Goal: Task Accomplishment & Management: Complete application form

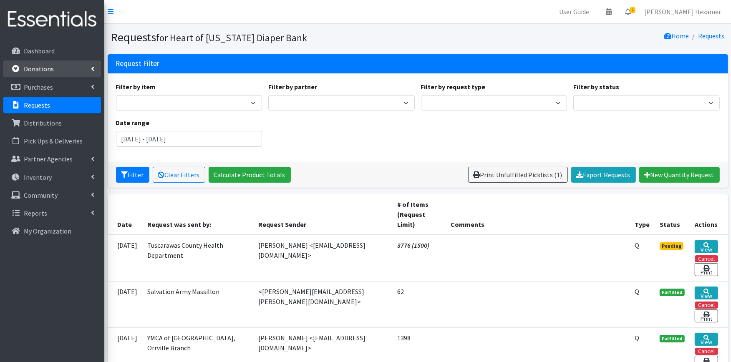
click at [38, 70] on p "Donations" at bounding box center [39, 69] width 30 height 8
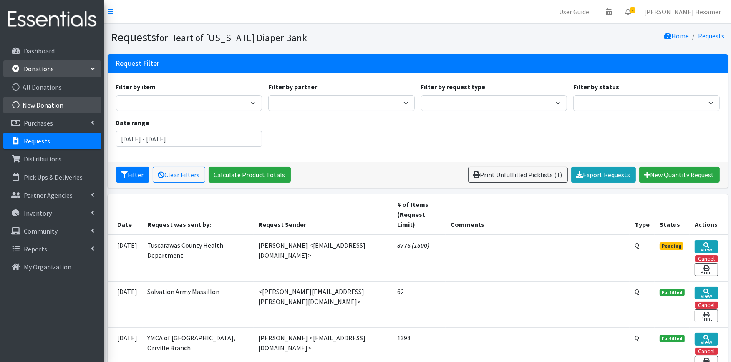
click at [40, 103] on link "New Donation" at bounding box center [52, 105] width 98 height 17
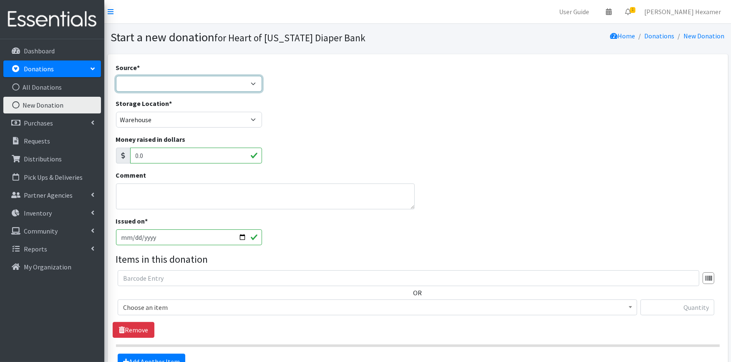
click at [167, 85] on select "Product Drive Manufacturer Donation Site Misc. Donation" at bounding box center [189, 84] width 146 height 16
select select "Donation Site"
click at [116, 76] on select "Product Drive Manufacturer Donation Site Misc. Donation" at bounding box center [189, 84] width 146 height 16
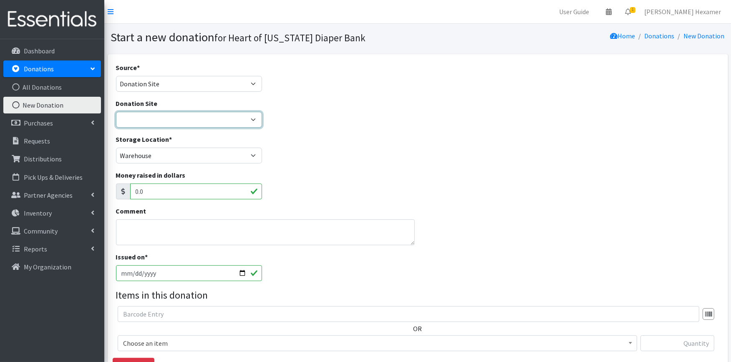
click at [163, 113] on select "2024 Partner Donations Akron Children's Health Center - North Canton Aultman HE…" at bounding box center [189, 120] width 146 height 16
select select "26"
click at [116, 112] on select "2024 Partner Donations Akron Children's Health Center - North Canton Aultman HE…" at bounding box center [189, 120] width 146 height 16
click at [236, 273] on input "[DATE]" at bounding box center [189, 273] width 146 height 16
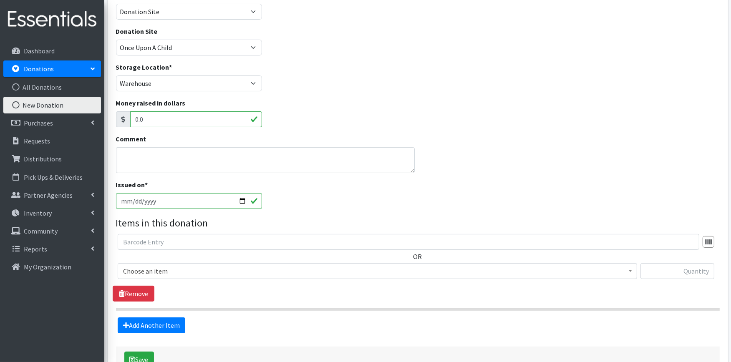
scroll to position [93, 0]
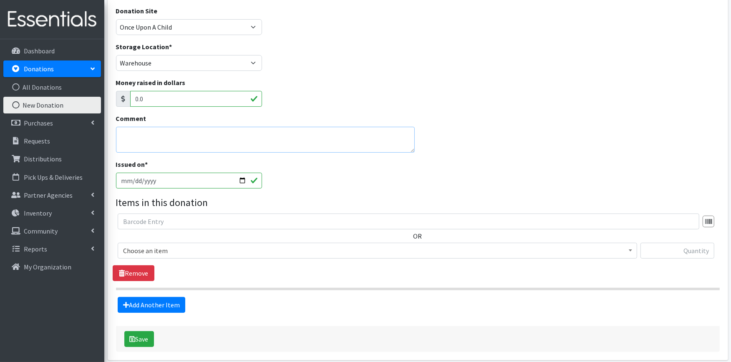
click at [154, 132] on textarea "Comment" at bounding box center [265, 140] width 299 height 26
drag, startPoint x: 235, startPoint y: 126, endPoint x: 378, endPoint y: 141, distance: 143.8
type textarea "12-Youth XL P/U; 54-Poinse Pads; 2-Cans Gentlease Powder Formula"
click at [196, 250] on span "Choose an item" at bounding box center [377, 251] width 509 height 12
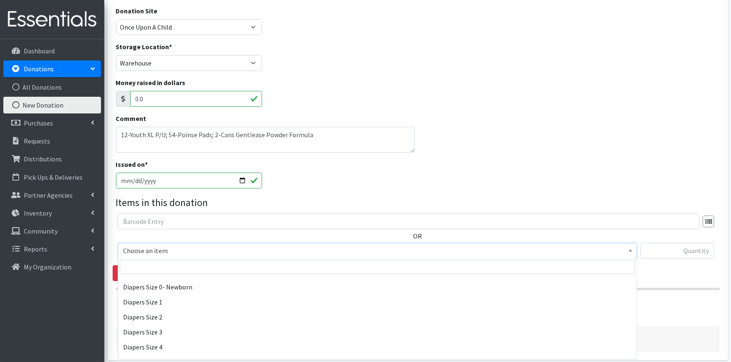
scroll to position [139, 0]
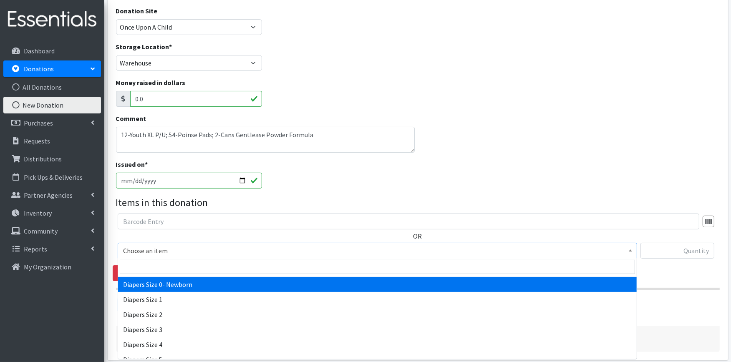
select select "406"
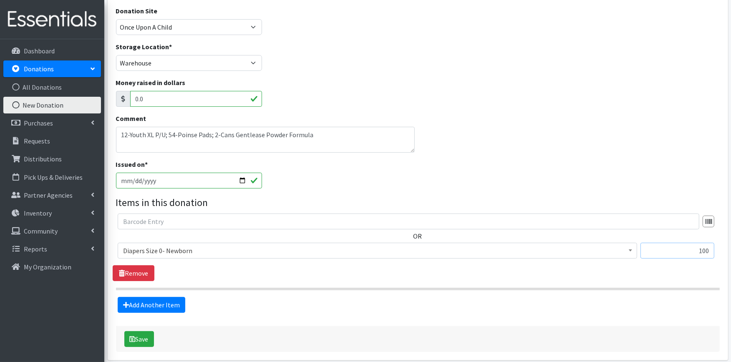
type input "100"
click at [169, 305] on link "Add Another Item" at bounding box center [152, 305] width 68 height 16
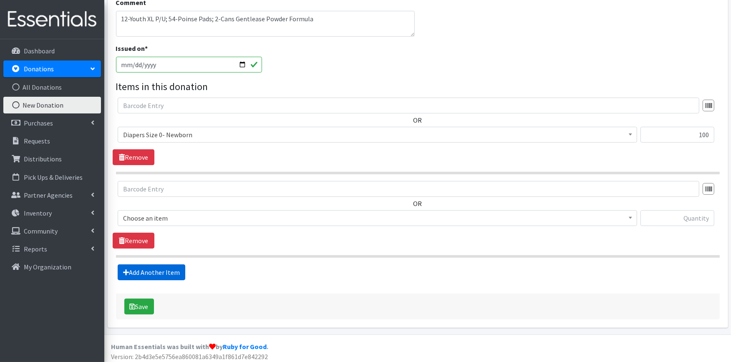
scroll to position [212, 0]
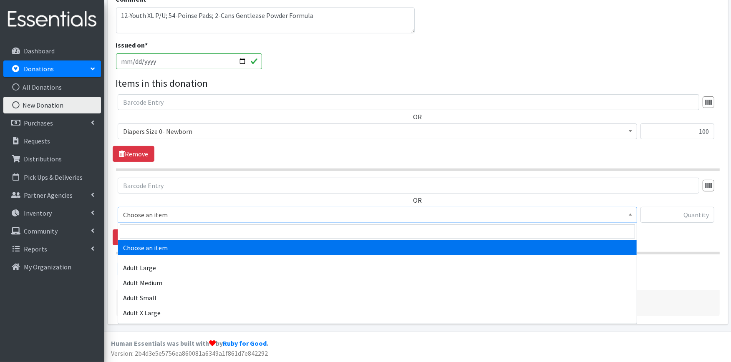
click at [192, 210] on span "Choose an item" at bounding box center [377, 215] width 509 height 12
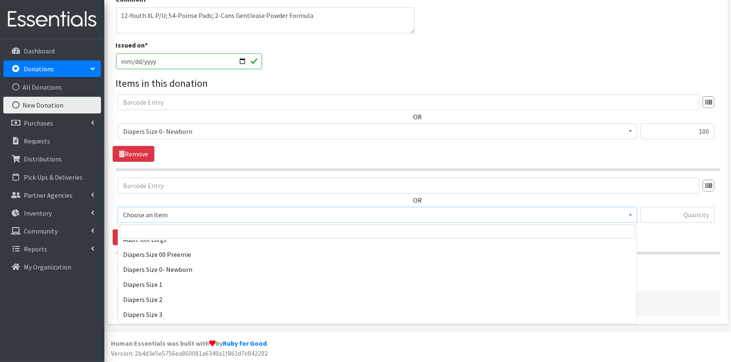
scroll to position [139, 0]
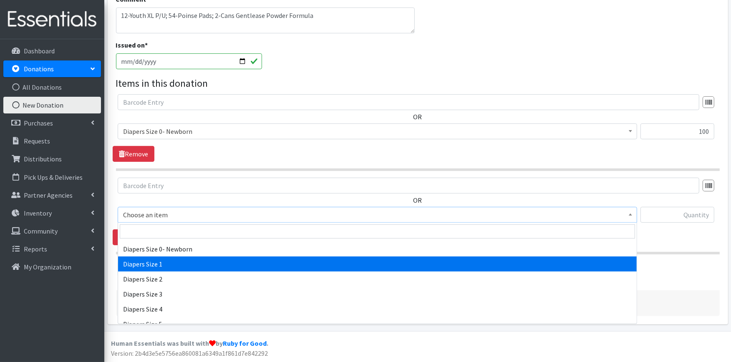
select select "408"
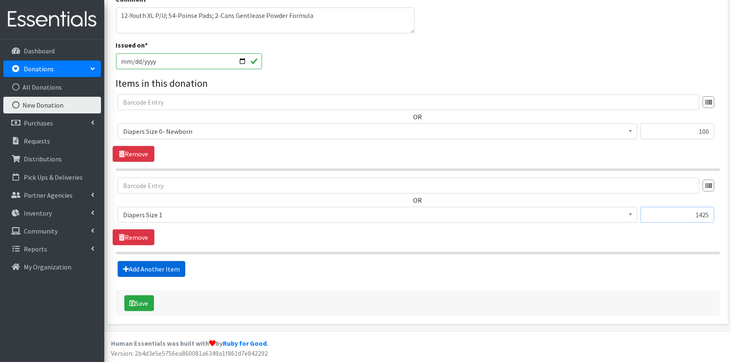
type input "1425"
click at [142, 265] on link "Add Another Item" at bounding box center [152, 269] width 68 height 16
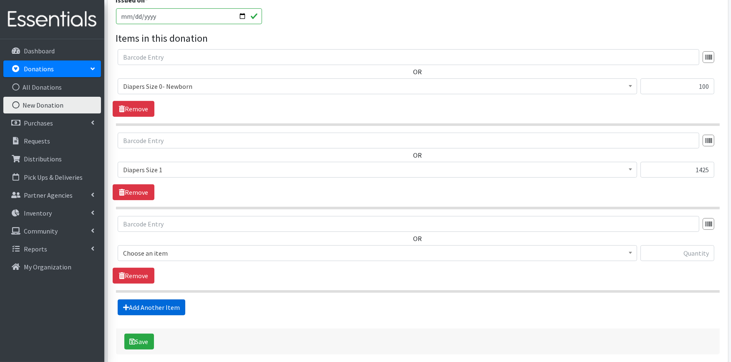
scroll to position [295, 0]
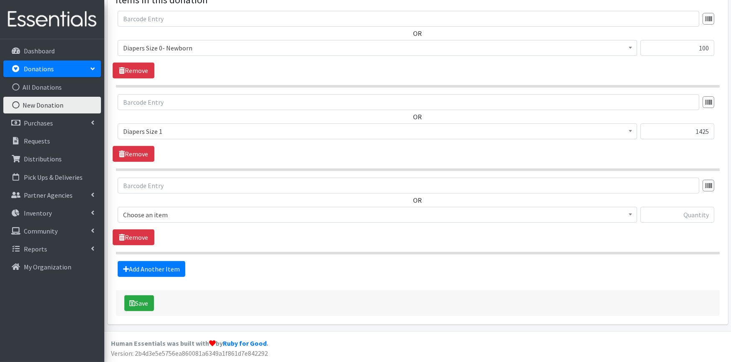
click at [153, 218] on span "Choose an item" at bounding box center [377, 215] width 509 height 12
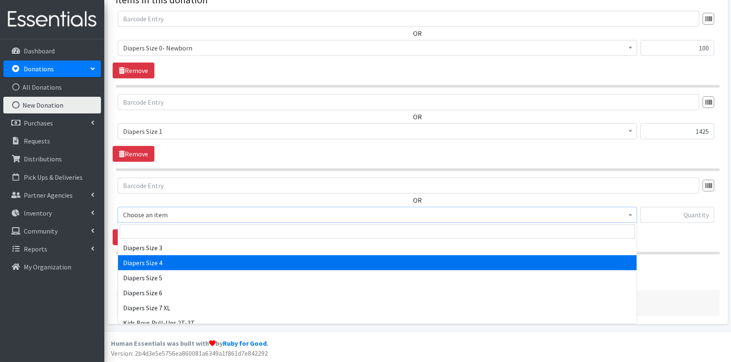
scroll to position [139, 0]
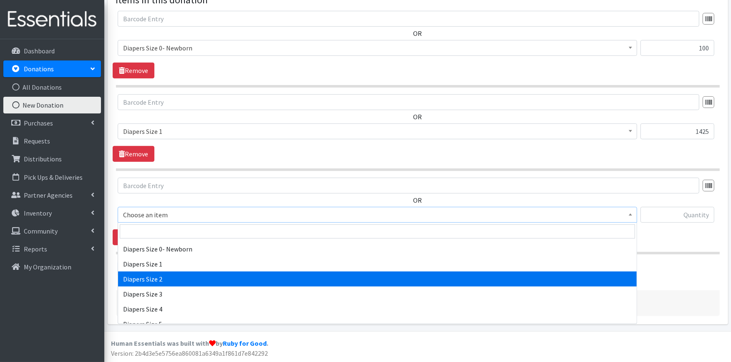
select select "426"
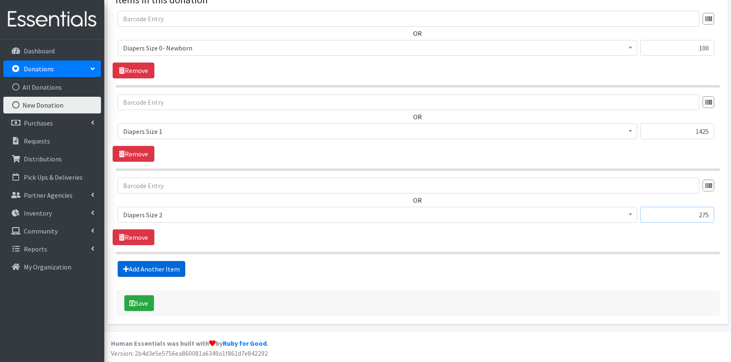
type input "275"
click at [136, 272] on link "Add Another Item" at bounding box center [152, 269] width 68 height 16
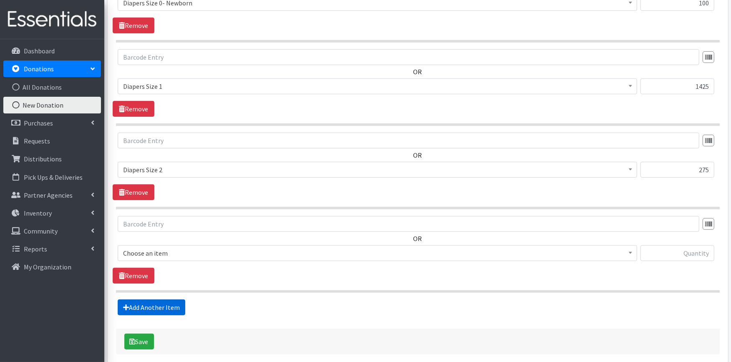
scroll to position [379, 0]
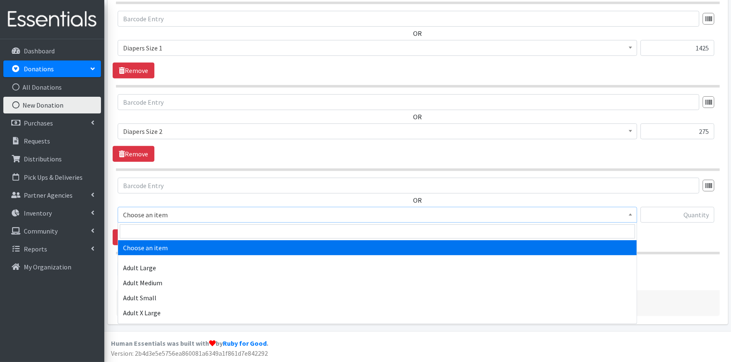
drag, startPoint x: 177, startPoint y: 212, endPoint x: 169, endPoint y: 235, distance: 24.8
click at [177, 211] on span "Choose an item" at bounding box center [377, 215] width 509 height 12
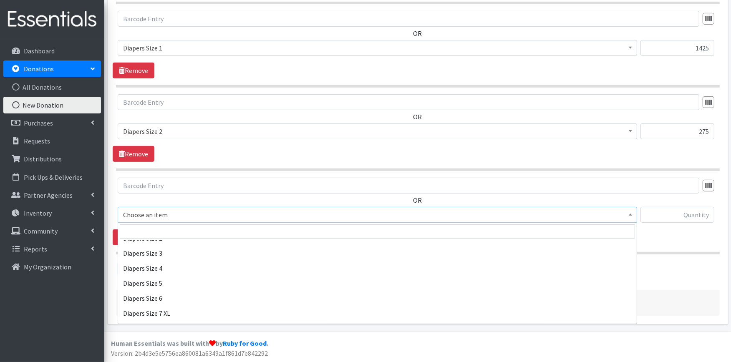
scroll to position [185, 0]
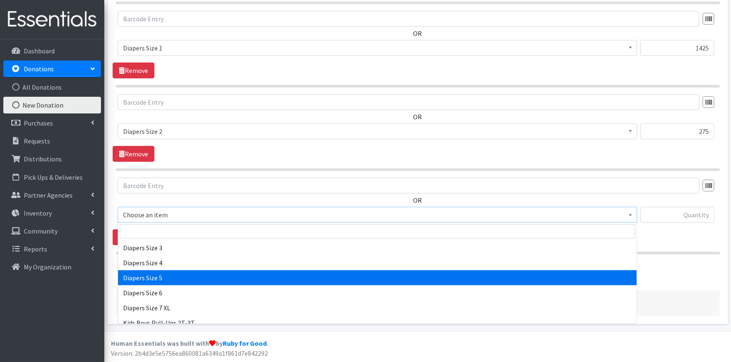
select select "415"
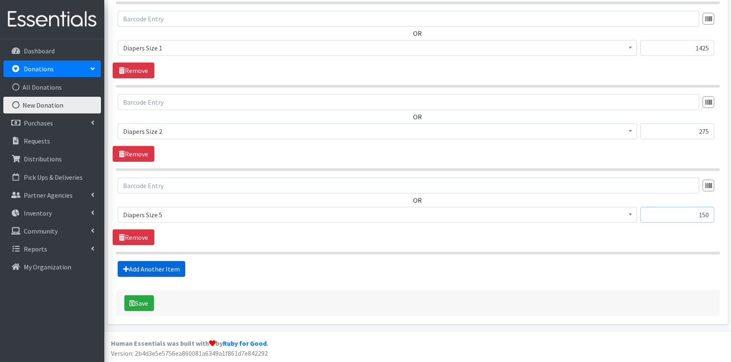
type input "150"
click at [139, 270] on link "Add Another Item" at bounding box center [152, 269] width 68 height 16
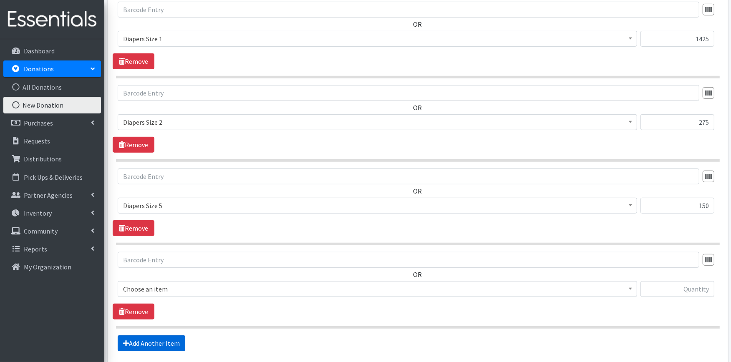
scroll to position [462, 0]
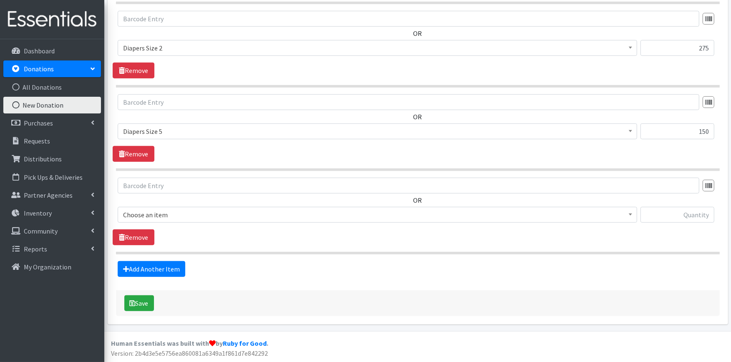
click at [183, 213] on span "Choose an item" at bounding box center [377, 215] width 509 height 12
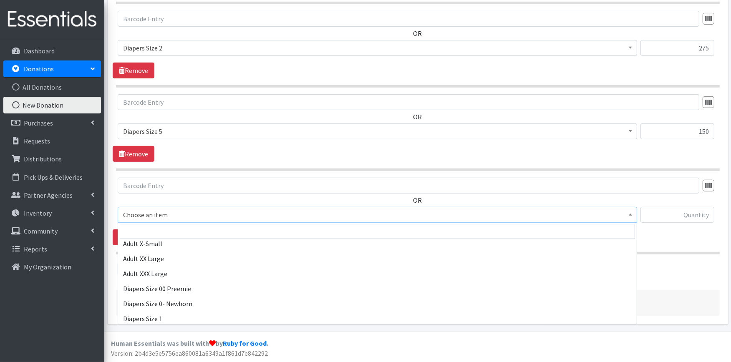
scroll to position [93, 0]
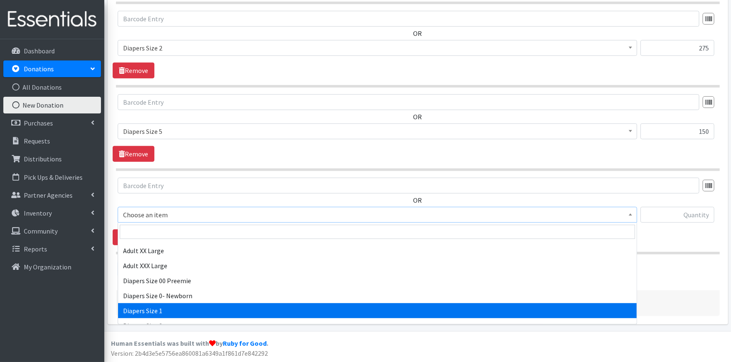
drag, startPoint x: 202, startPoint y: 269, endPoint x: 210, endPoint y: 311, distance: 43.0
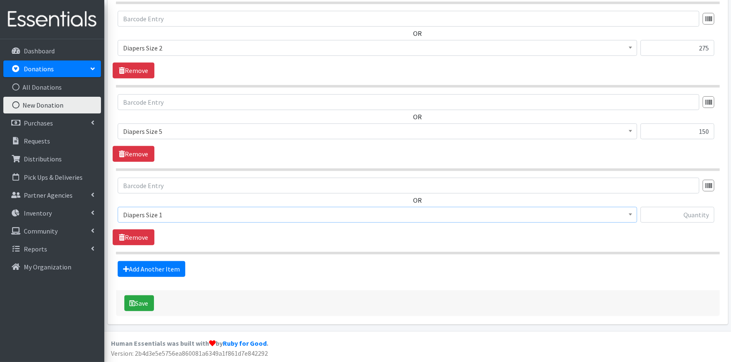
click at [202, 218] on span "Diapers Size 1" at bounding box center [377, 215] width 509 height 12
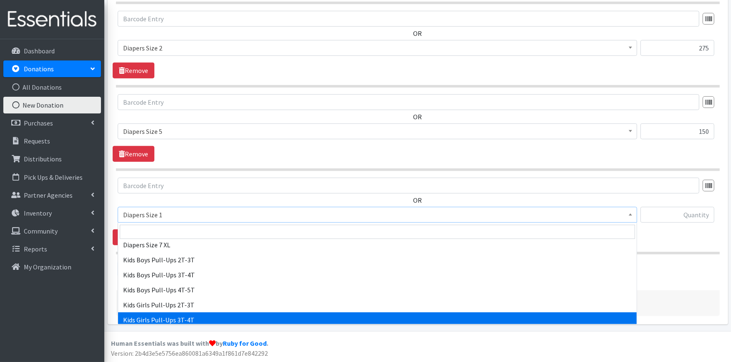
scroll to position [232, 0]
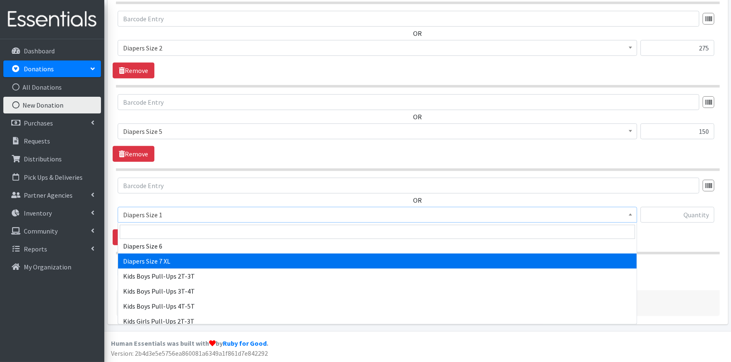
select select "4739"
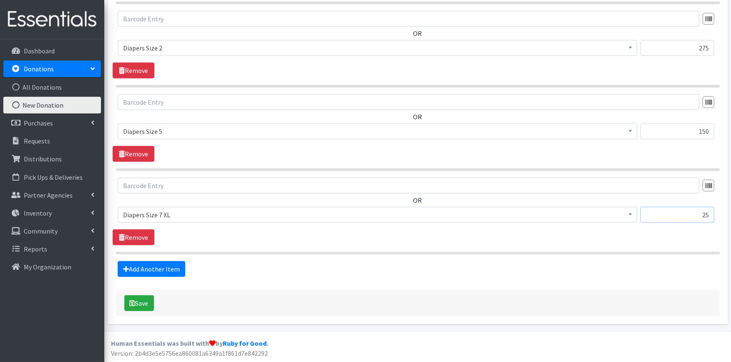
type input "25"
click at [170, 275] on link "Add Another Item" at bounding box center [152, 269] width 68 height 16
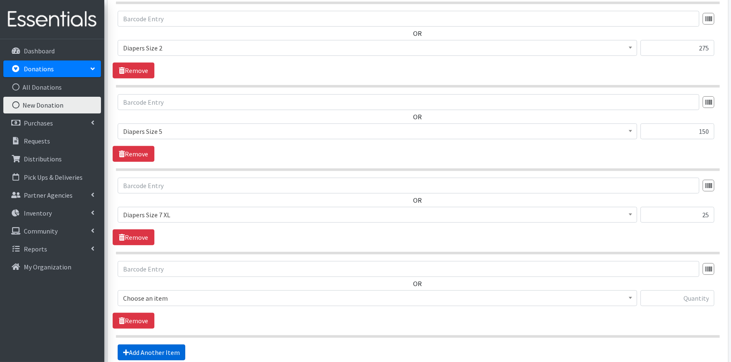
scroll to position [547, 0]
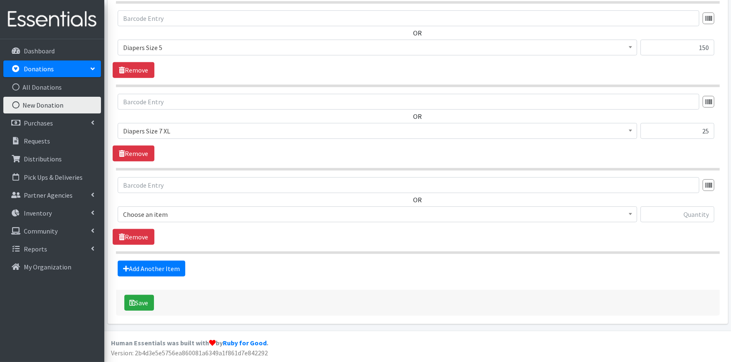
click at [192, 216] on span "Choose an item" at bounding box center [377, 215] width 509 height 12
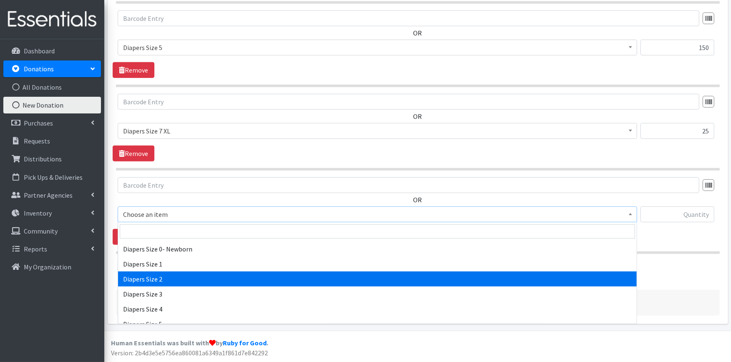
scroll to position [232, 0]
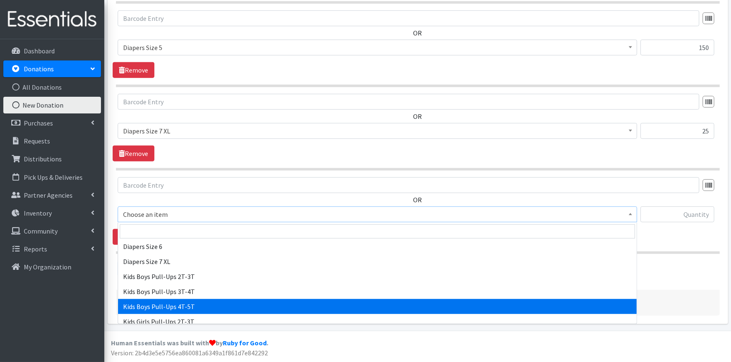
select select "2929"
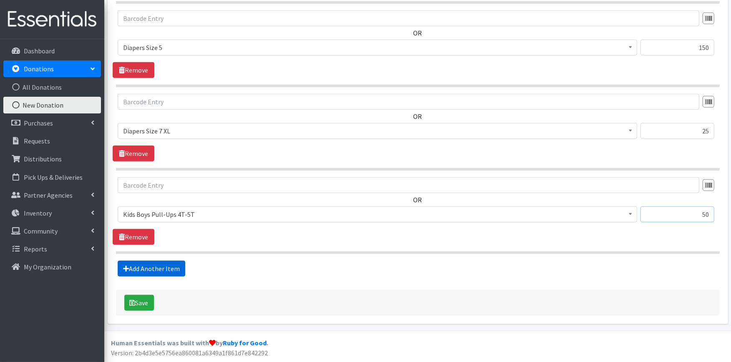
scroll to position [500, 0]
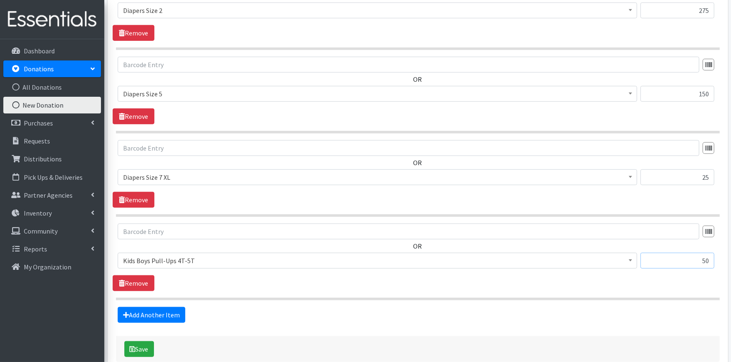
type input "50"
click at [176, 266] on span "Kids Boys Pull-Ups 4T-5T" at bounding box center [377, 261] width 509 height 12
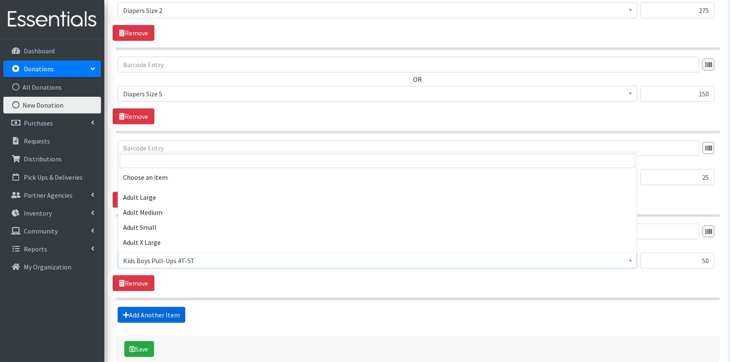
scroll to position [275, 0]
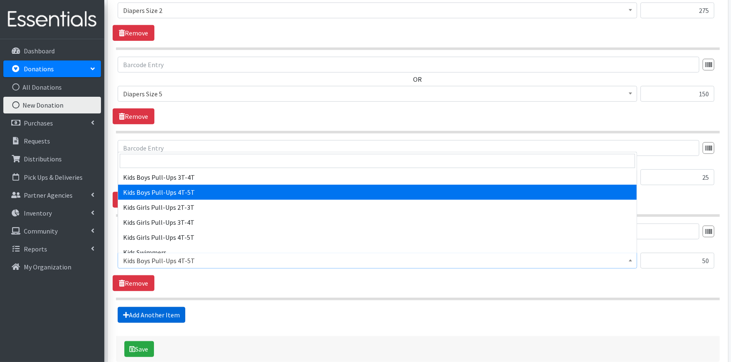
click at [179, 314] on link "Add Another Item" at bounding box center [152, 315] width 68 height 16
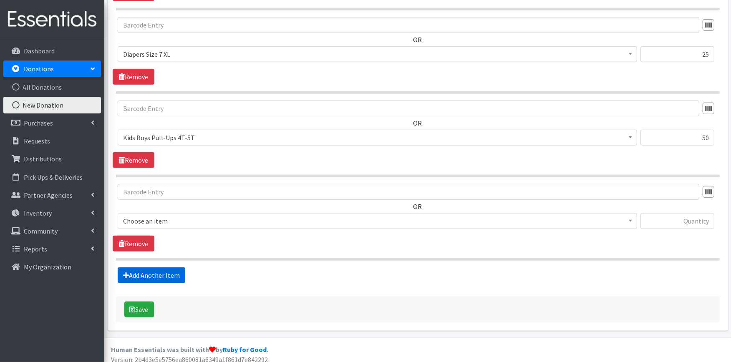
scroll to position [630, 0]
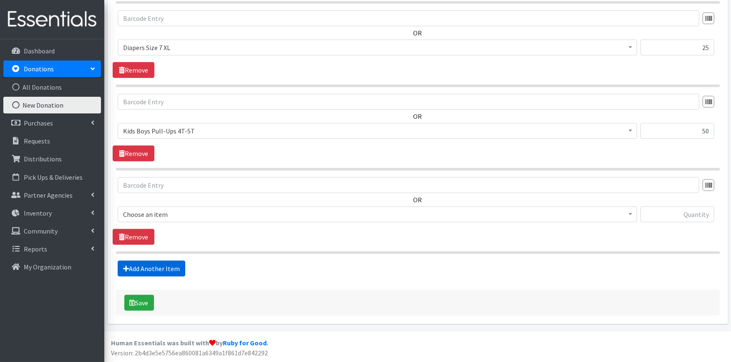
click at [169, 269] on link "Add Another Item" at bounding box center [152, 269] width 68 height 16
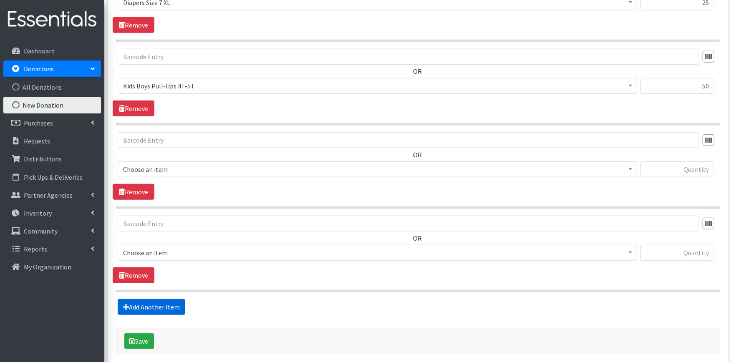
scroll to position [714, 0]
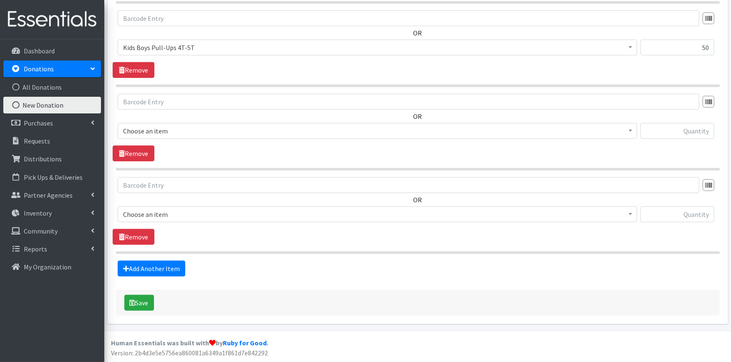
click at [219, 217] on span "Choose an item" at bounding box center [377, 215] width 509 height 12
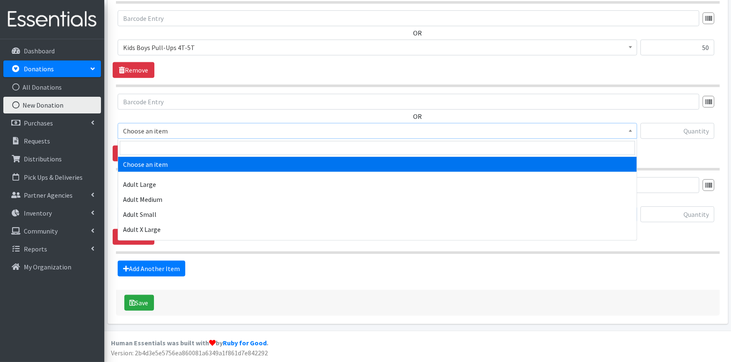
click at [166, 128] on span "Choose an item" at bounding box center [377, 131] width 509 height 12
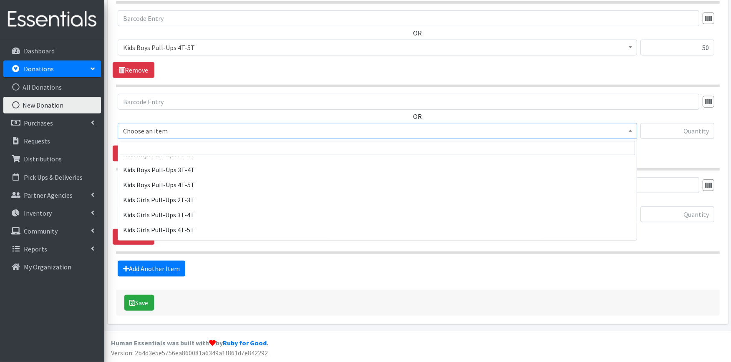
scroll to position [278, 0]
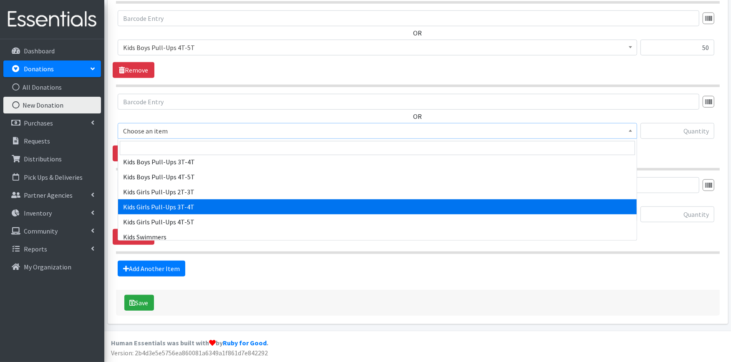
select select "2926"
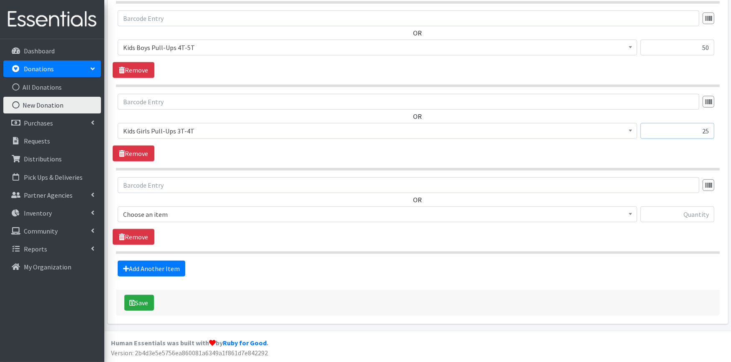
type input "25"
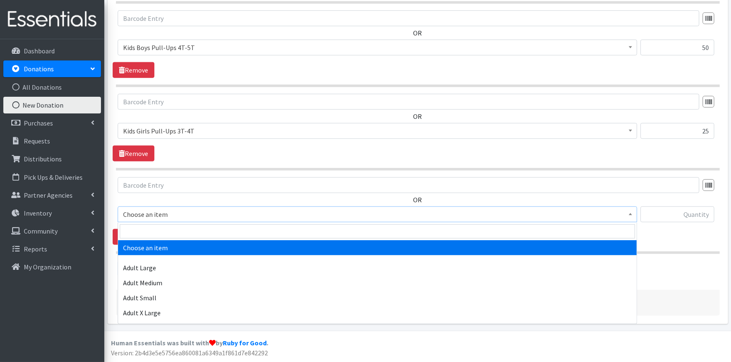
click at [153, 212] on span "Choose an item" at bounding box center [377, 215] width 509 height 12
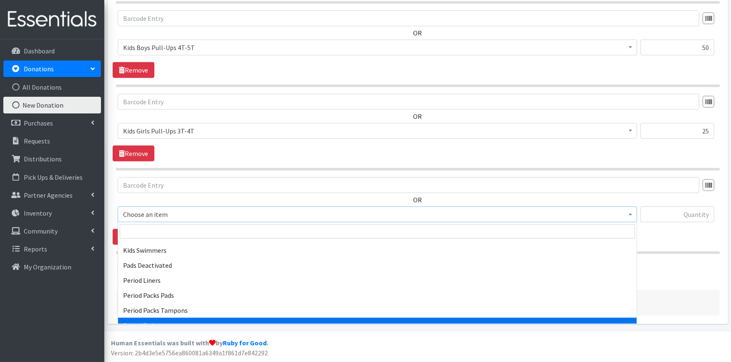
scroll to position [294, 0]
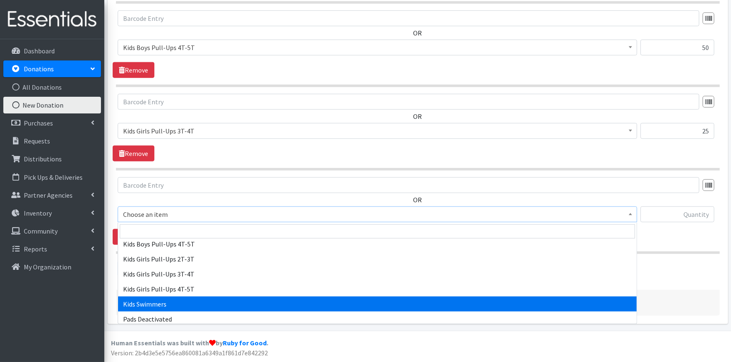
select select "4736"
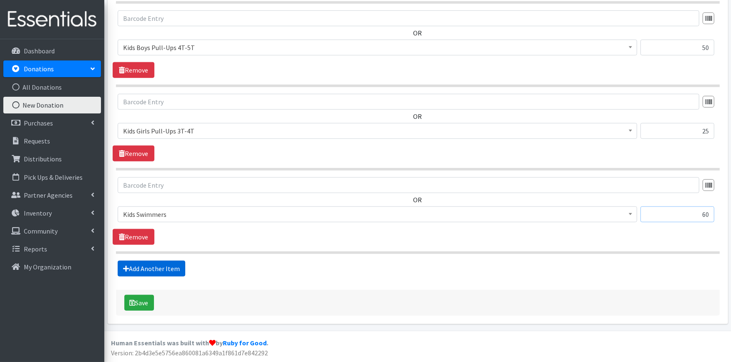
type input "60"
click at [156, 265] on link "Add Another Item" at bounding box center [152, 269] width 68 height 16
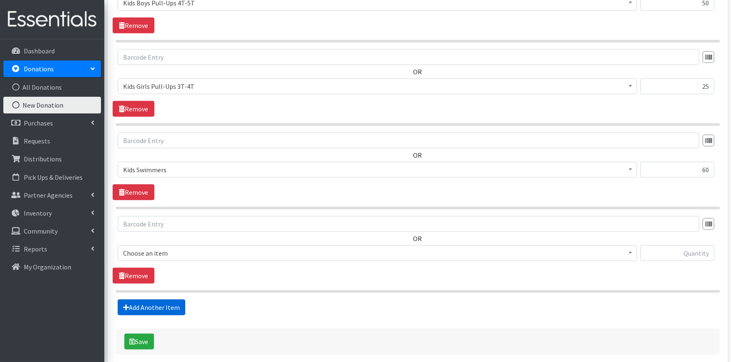
scroll to position [797, 0]
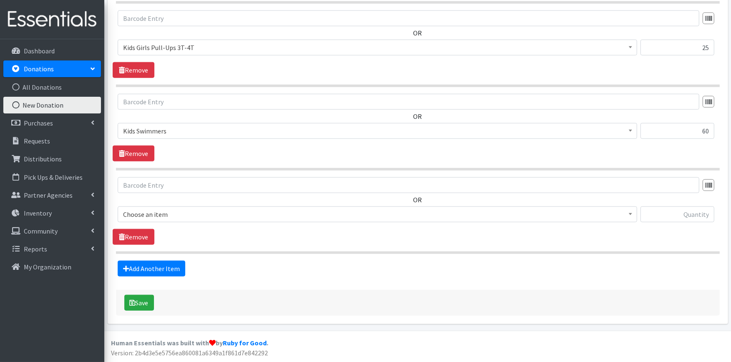
click at [170, 214] on span "Choose an item" at bounding box center [377, 215] width 509 height 12
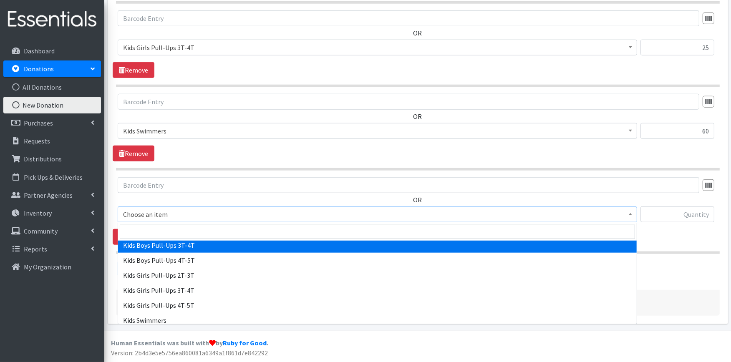
scroll to position [324, 0]
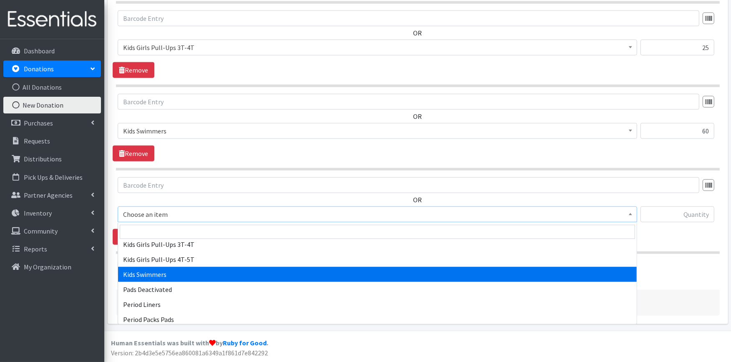
select select "4736"
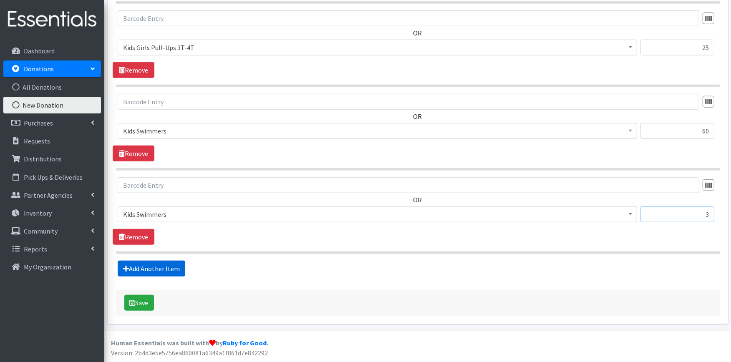
type input "3"
click at [149, 269] on link "Add Another Item" at bounding box center [152, 269] width 68 height 16
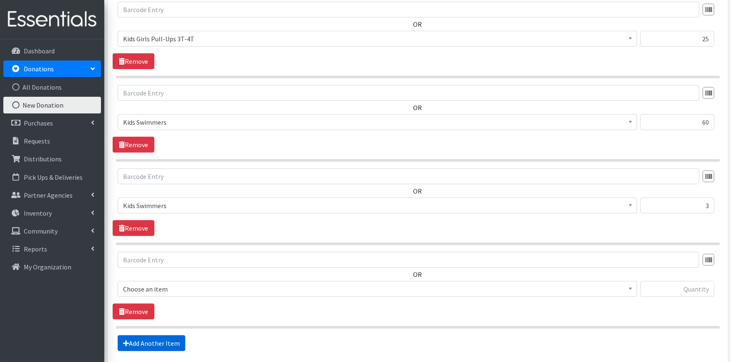
scroll to position [881, 0]
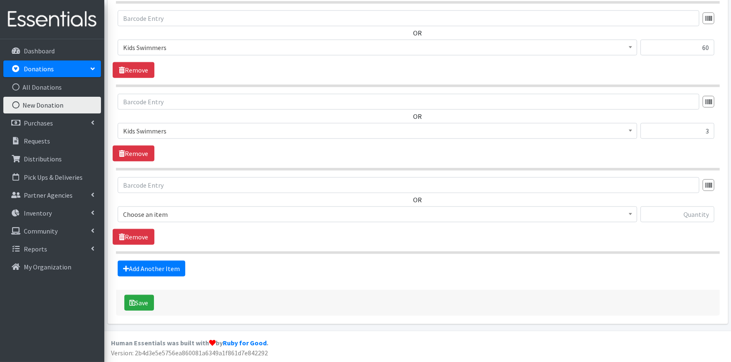
click at [182, 214] on span "Choose an item" at bounding box center [377, 215] width 509 height 12
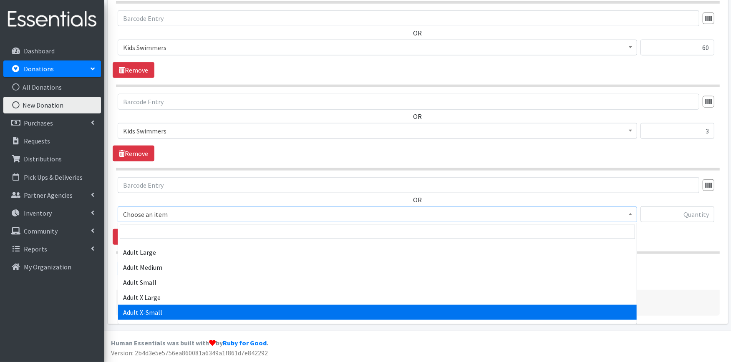
scroll to position [0, 0]
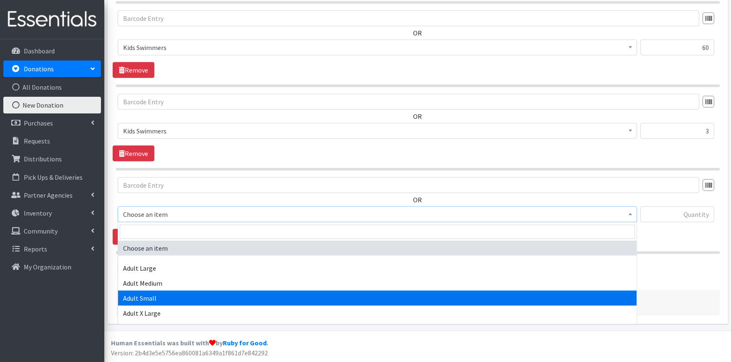
select select "4738"
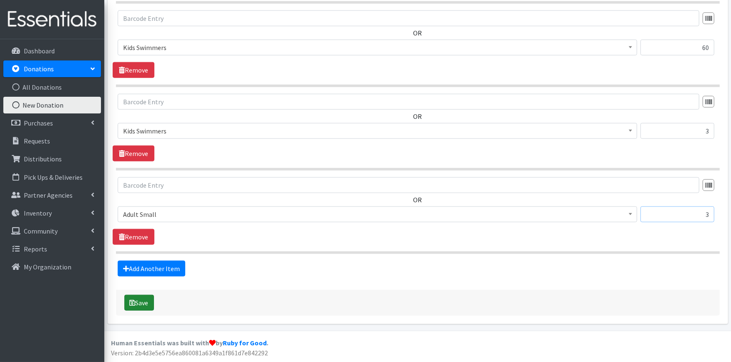
type input "3"
click at [146, 302] on button "Save" at bounding box center [139, 303] width 30 height 16
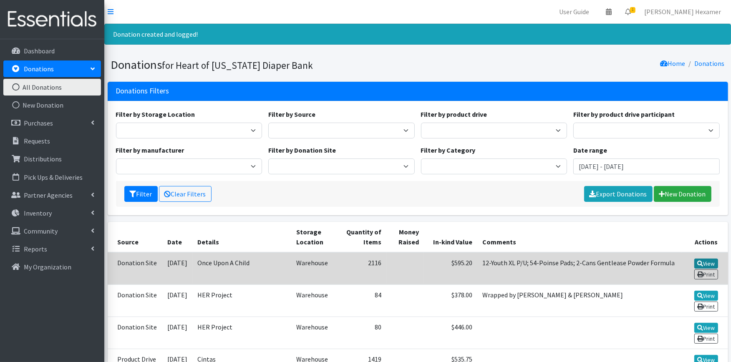
click at [700, 261] on icon at bounding box center [700, 264] width 6 height 6
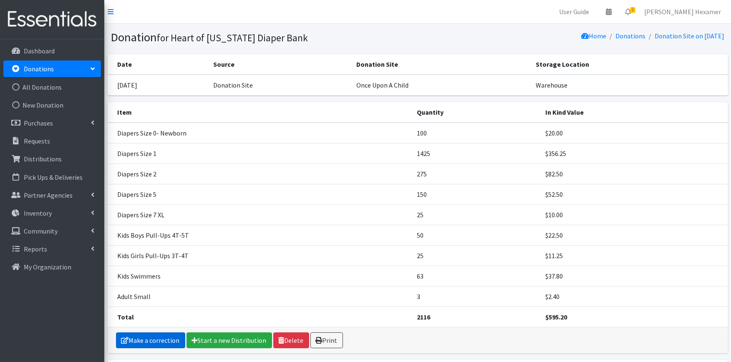
click at [142, 340] on link "Make a correction" at bounding box center [150, 341] width 69 height 16
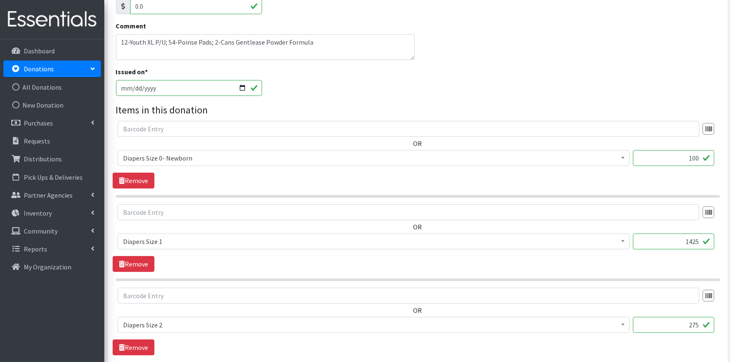
scroll to position [93, 0]
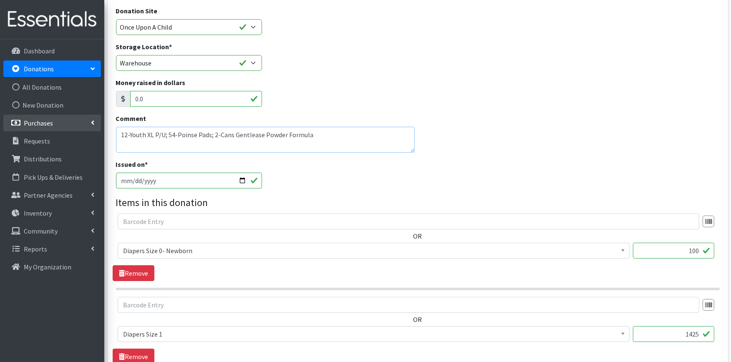
drag, startPoint x: 313, startPoint y: 131, endPoint x: 66, endPoint y: 120, distance: 247.2
click at [578, 58] on div "Storage Location * Warehouse" at bounding box center [418, 60] width 610 height 36
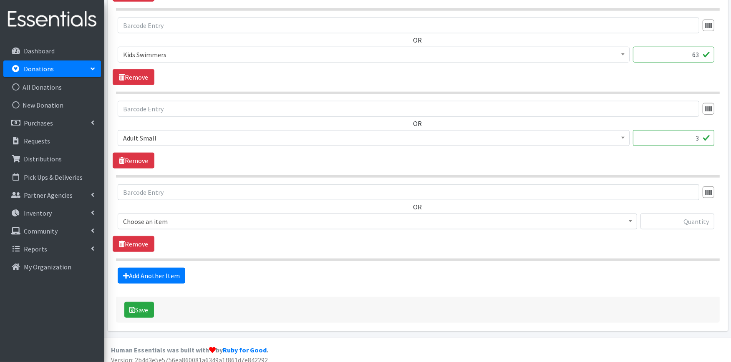
scroll to position [881, 0]
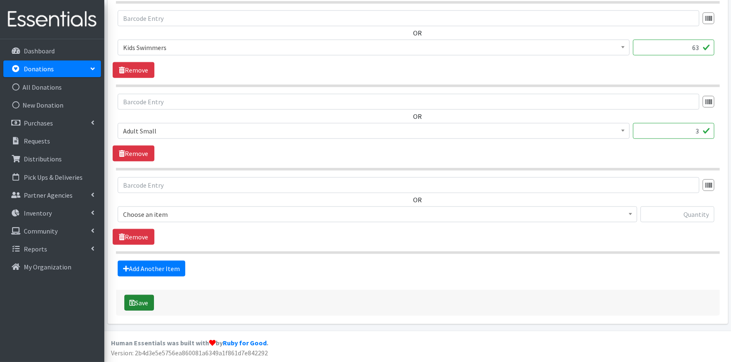
click at [149, 305] on button "Save" at bounding box center [139, 303] width 30 height 16
